Goal: Browse casually

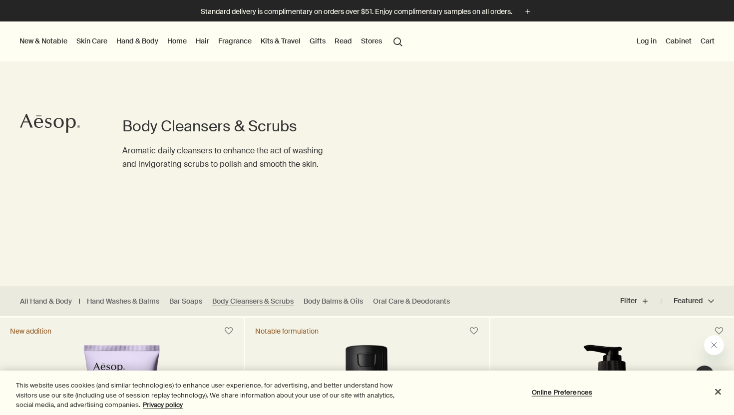
click at [710, 414] on div at bounding box center [367, 415] width 734 height 0
